Goal: Task Accomplishment & Management: Manage account settings

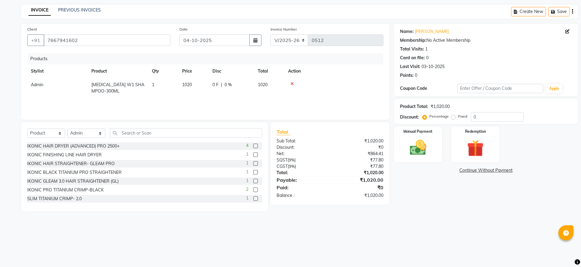
select select "8909"
select select "product"
select select "92947"
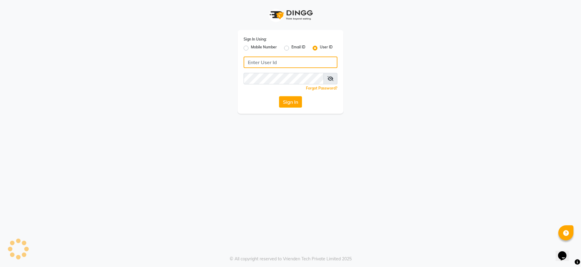
type input "neeldavid"
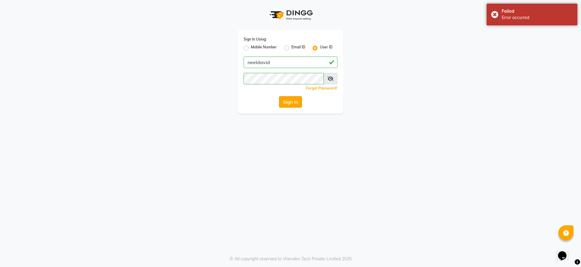
click at [293, 97] on button "Sign In" at bounding box center [290, 101] width 23 height 11
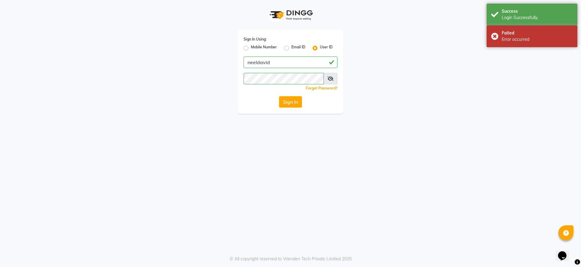
click at [381, 110] on div "Sign In Using: Mobile Number Email ID User ID neeldavid Remember me Forgot Pass…" at bounding box center [290, 57] width 345 height 114
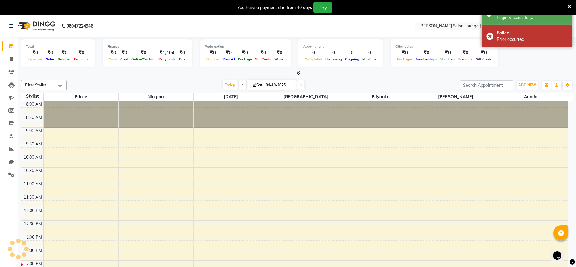
select select "en"
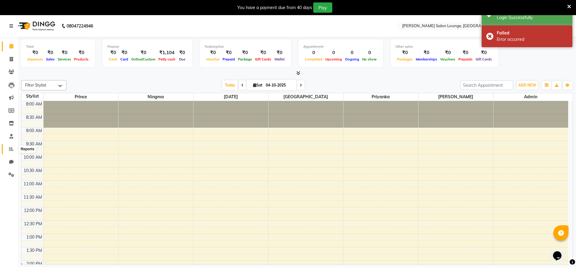
click at [12, 151] on icon at bounding box center [11, 149] width 5 height 5
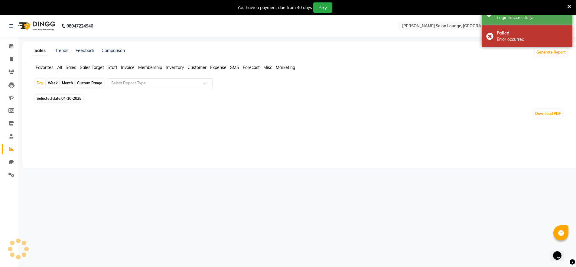
click at [74, 99] on span "04-10-2025" at bounding box center [71, 98] width 20 height 5
select select "10"
select select "2025"
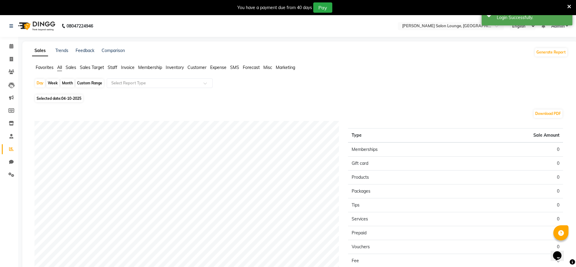
click at [63, 100] on span "04-10-2025" at bounding box center [71, 98] width 20 height 5
select select "10"
select select "2025"
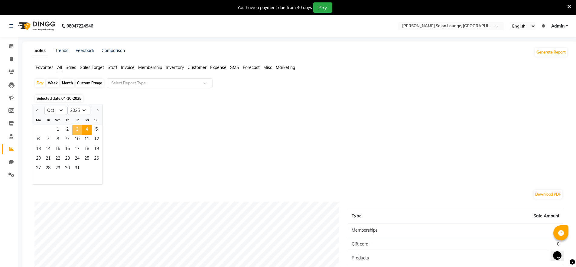
click at [74, 130] on span "3" at bounding box center [77, 130] width 10 height 10
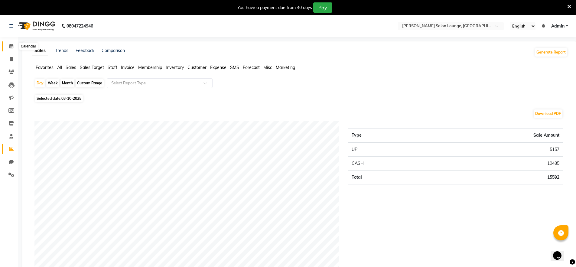
click at [10, 47] on icon at bounding box center [11, 46] width 4 height 5
